Goal: Find specific page/section: Find specific page/section

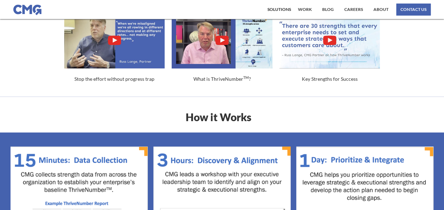
scroll to position [308, 0]
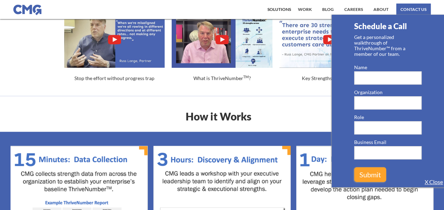
click at [114, 45] on img "open lightbox" at bounding box center [114, 39] width 101 height 56
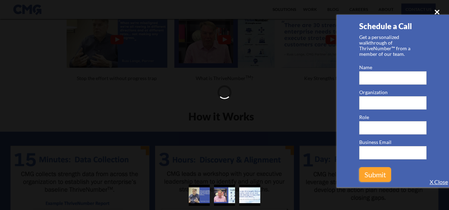
click at [436, 9] on div "close lightbox" at bounding box center [437, 11] width 24 height 15
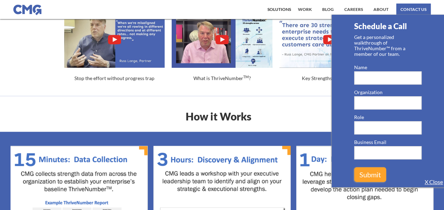
click at [120, 43] on img "open lightbox" at bounding box center [114, 39] width 101 height 56
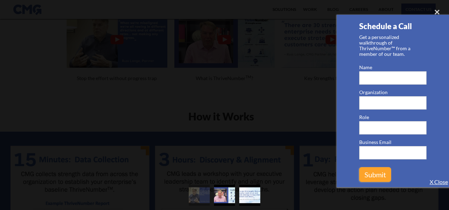
click at [438, 180] on link "X Close" at bounding box center [439, 181] width 18 height 7
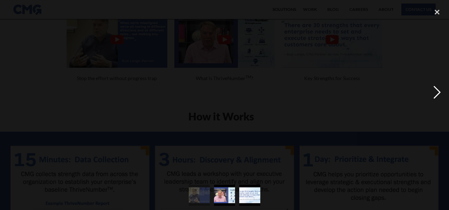
click at [430, 99] on div "next image" at bounding box center [437, 92] width 24 height 176
click at [438, 13] on div "close lightbox" at bounding box center [437, 11] width 24 height 15
